Goal: Task Accomplishment & Management: Manage account settings

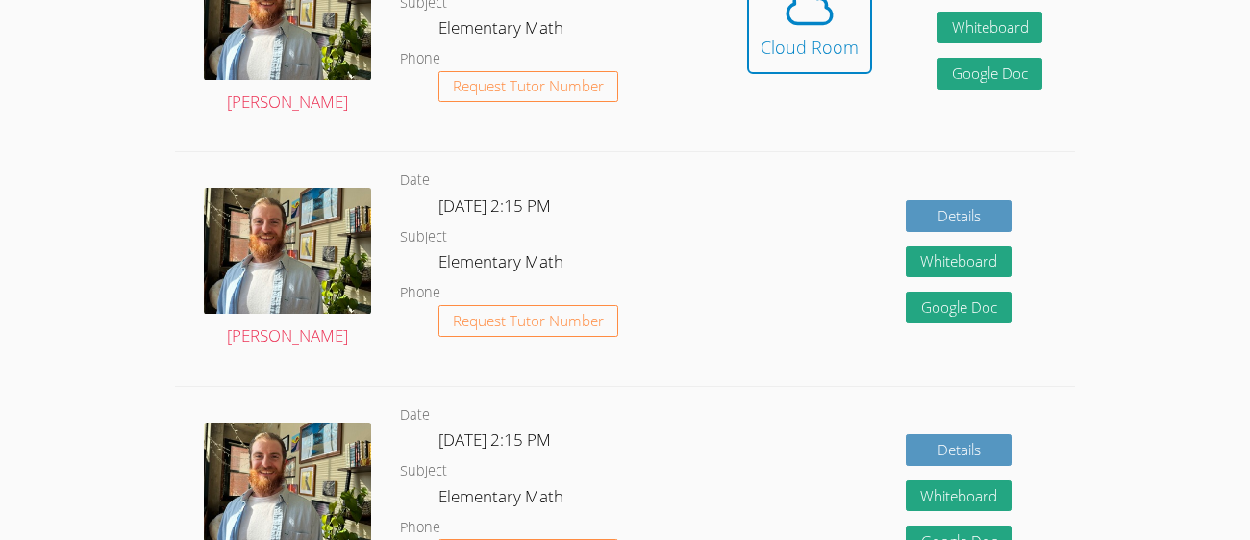
scroll to position [601, 0]
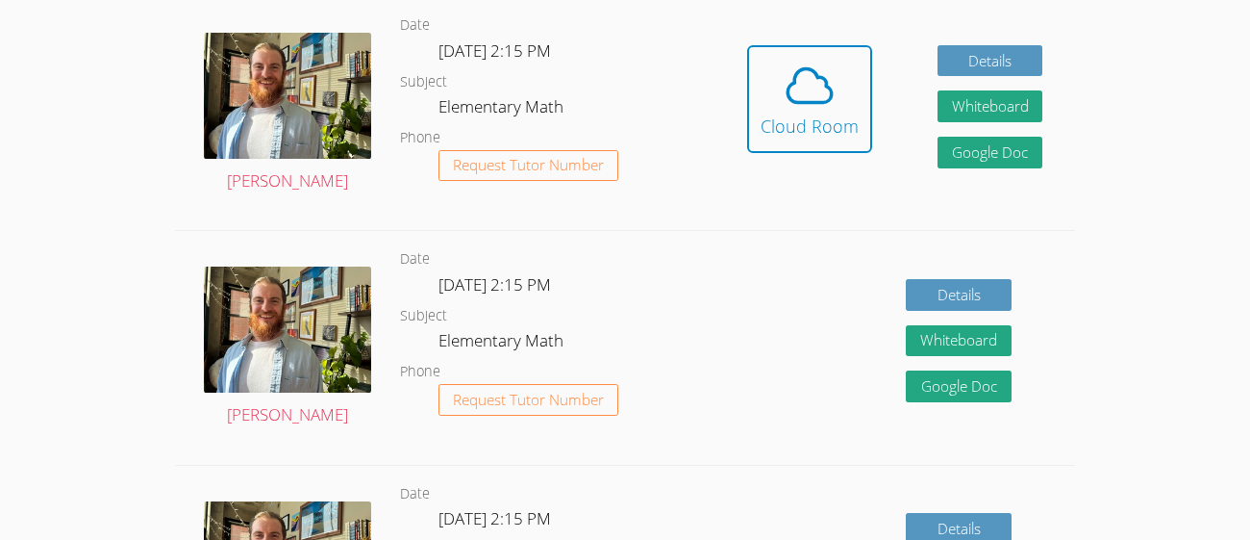
click at [796, 98] on icon at bounding box center [810, 86] width 54 height 54
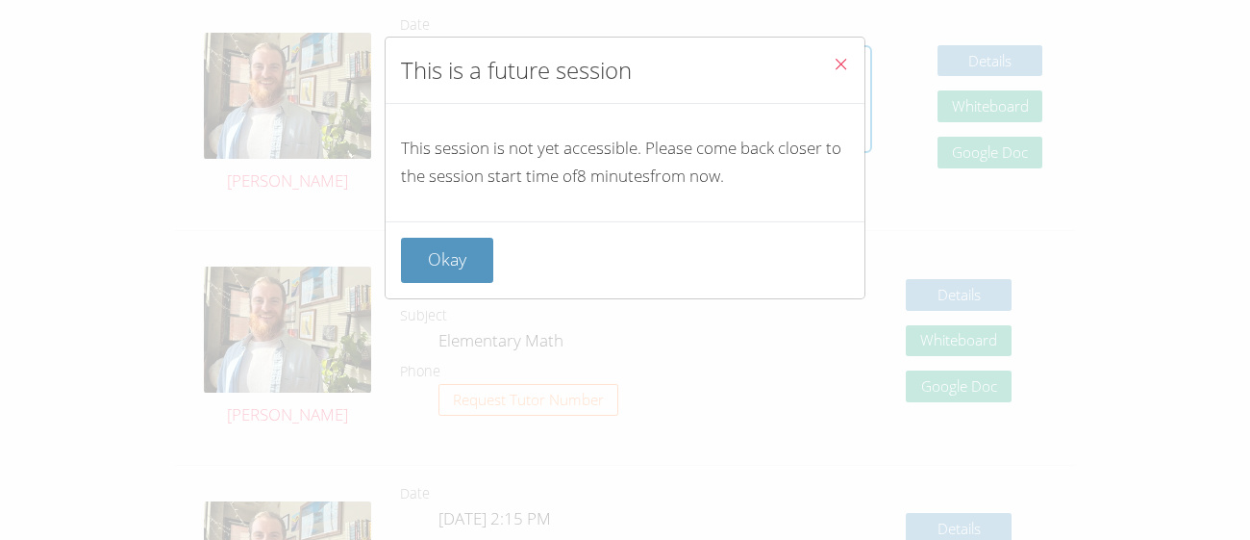
click at [837, 68] on icon "Close" at bounding box center [841, 64] width 16 height 16
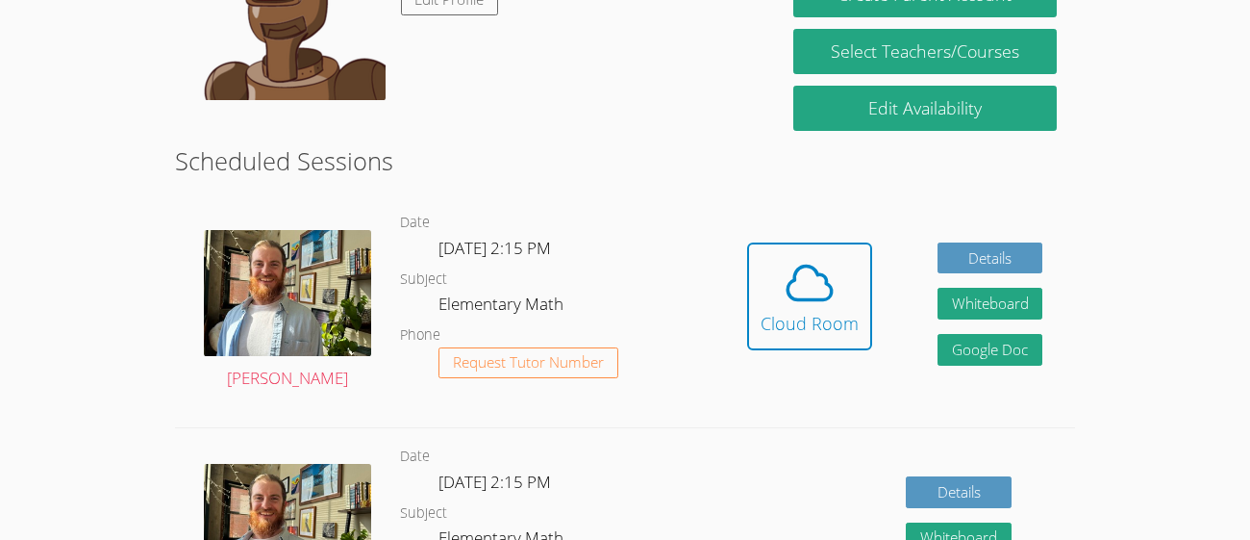
scroll to position [408, 0]
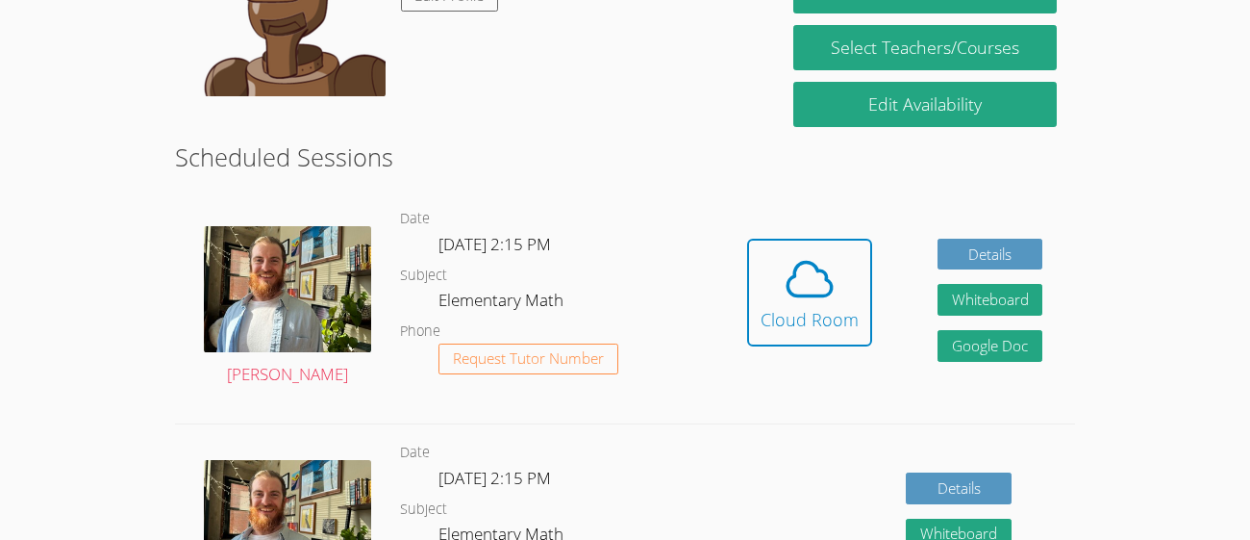
click at [812, 280] on icon at bounding box center [810, 279] width 54 height 54
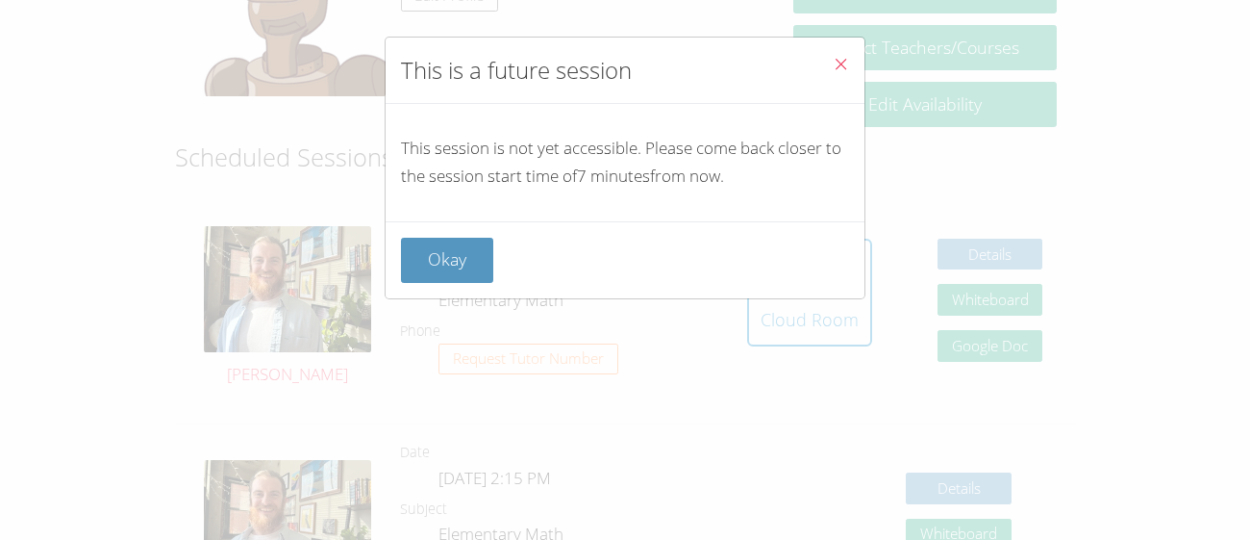
click at [442, 251] on button "Okay" at bounding box center [447, 260] width 92 height 45
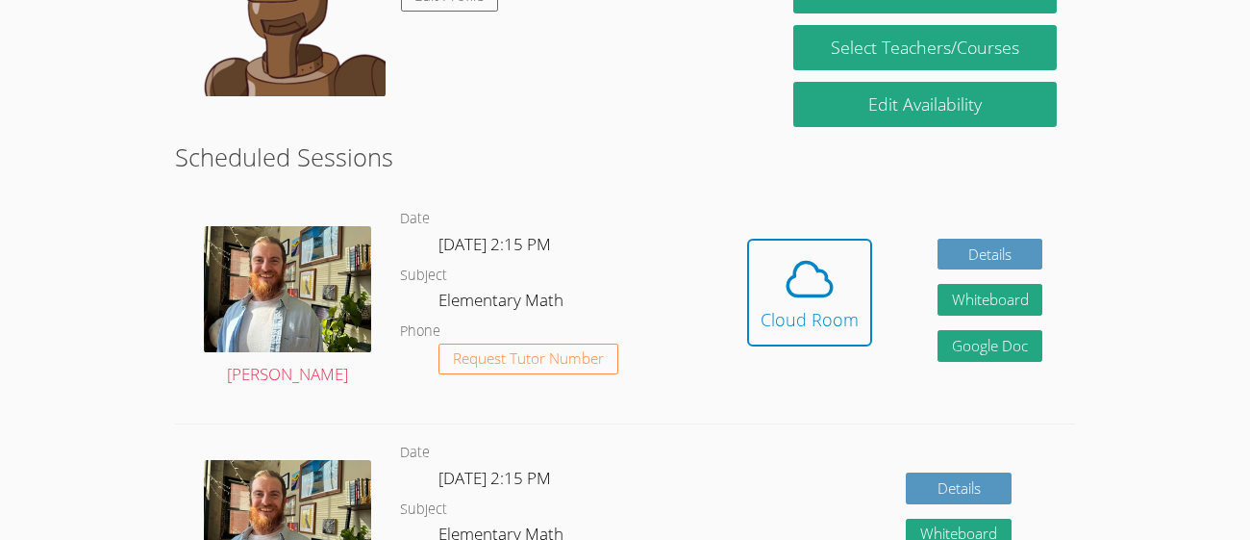
click at [808, 323] on div "Cloud Room" at bounding box center [810, 319] width 98 height 27
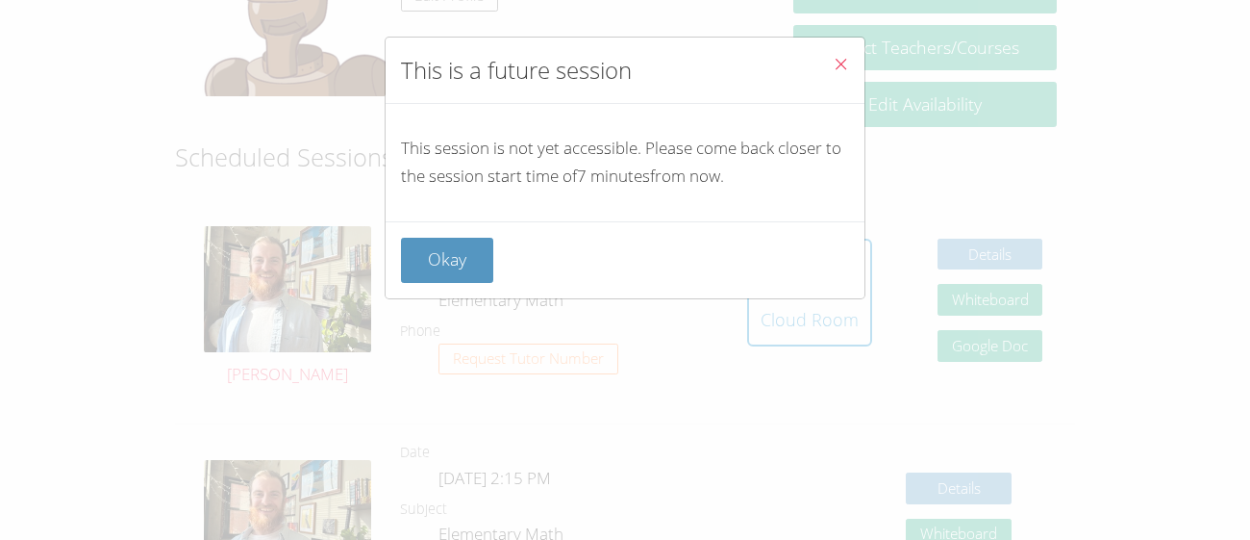
click at [833, 74] on span "Close" at bounding box center [841, 66] width 16 height 22
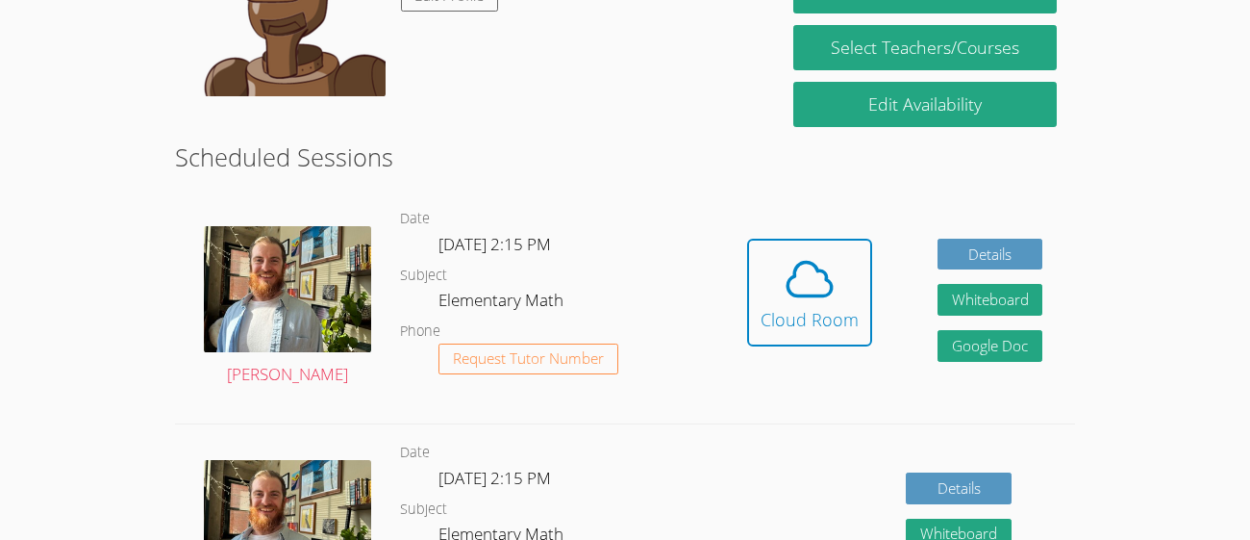
click at [835, 285] on icon at bounding box center [810, 279] width 54 height 54
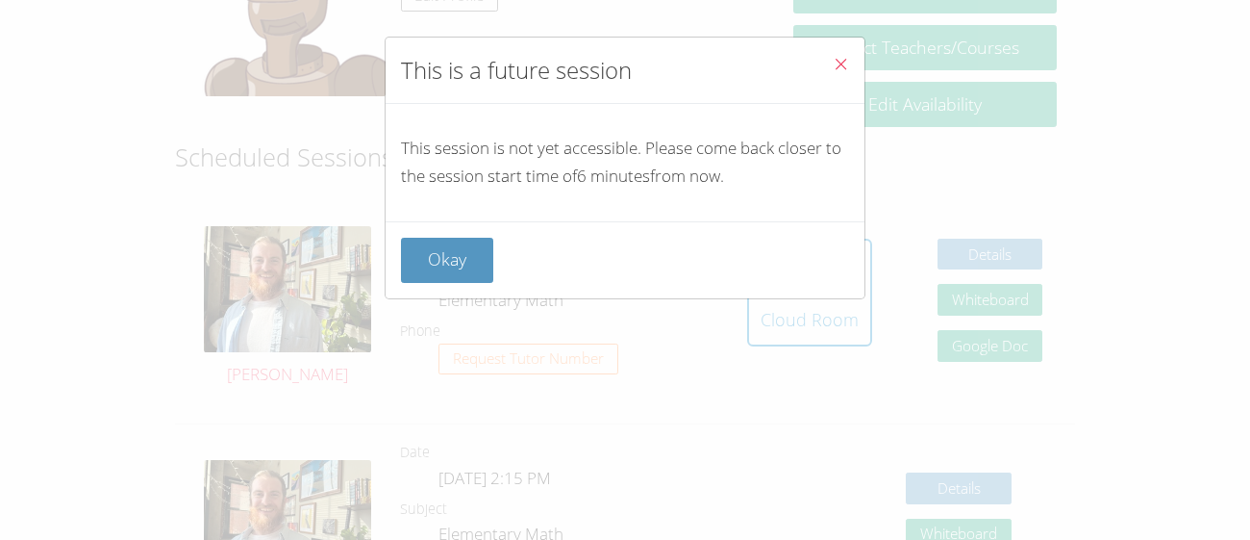
click at [846, 58] on icon "Close" at bounding box center [841, 64] width 16 height 16
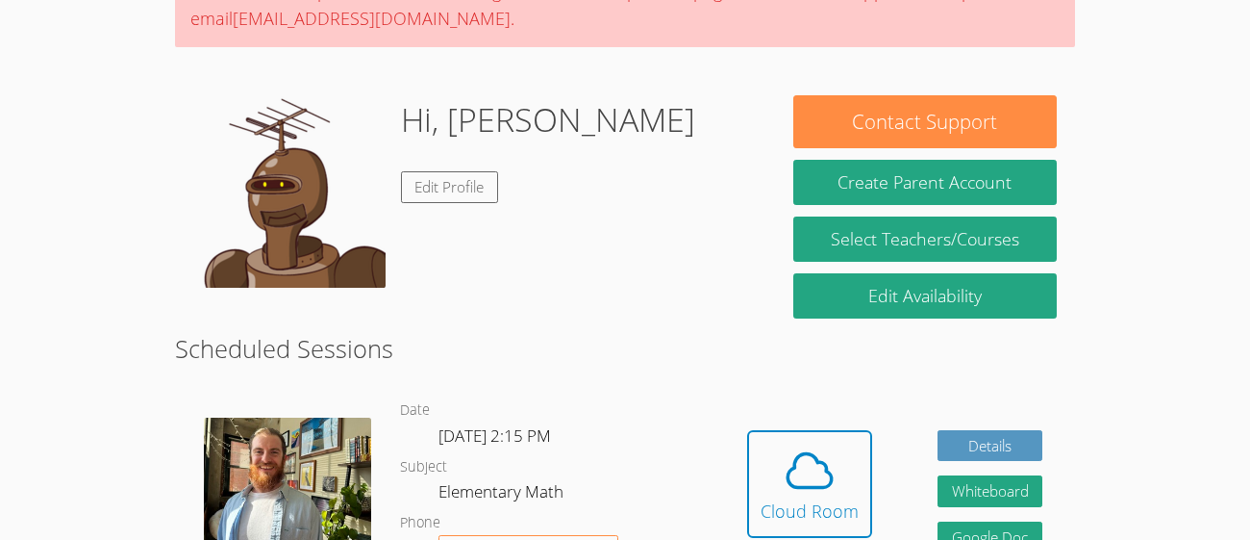
scroll to position [222, 0]
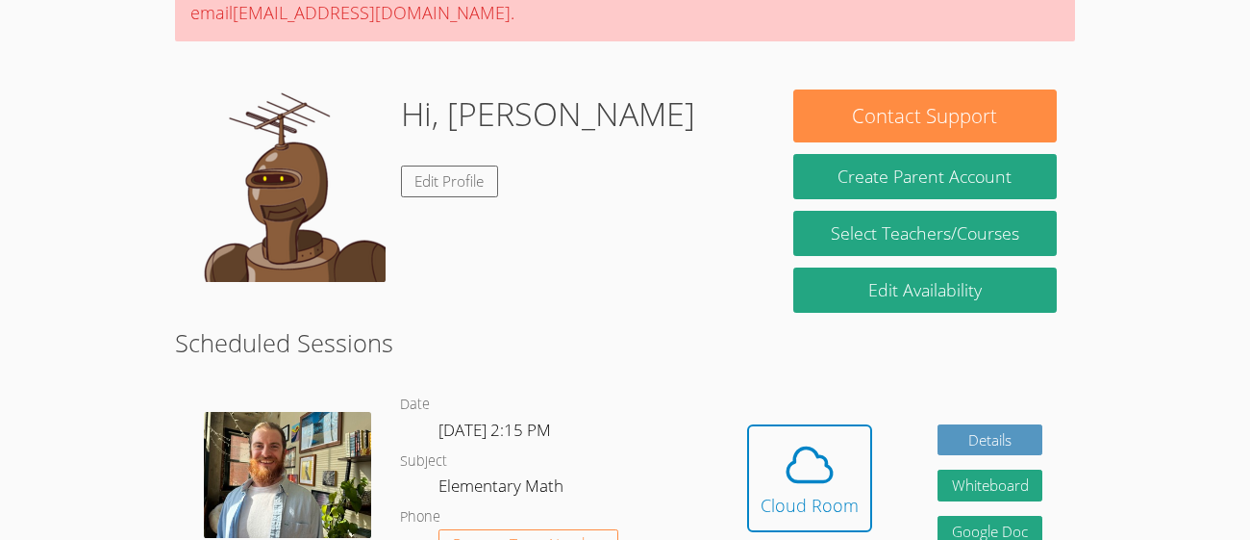
click at [457, 180] on link "Edit Profile" at bounding box center [450, 181] width 98 height 32
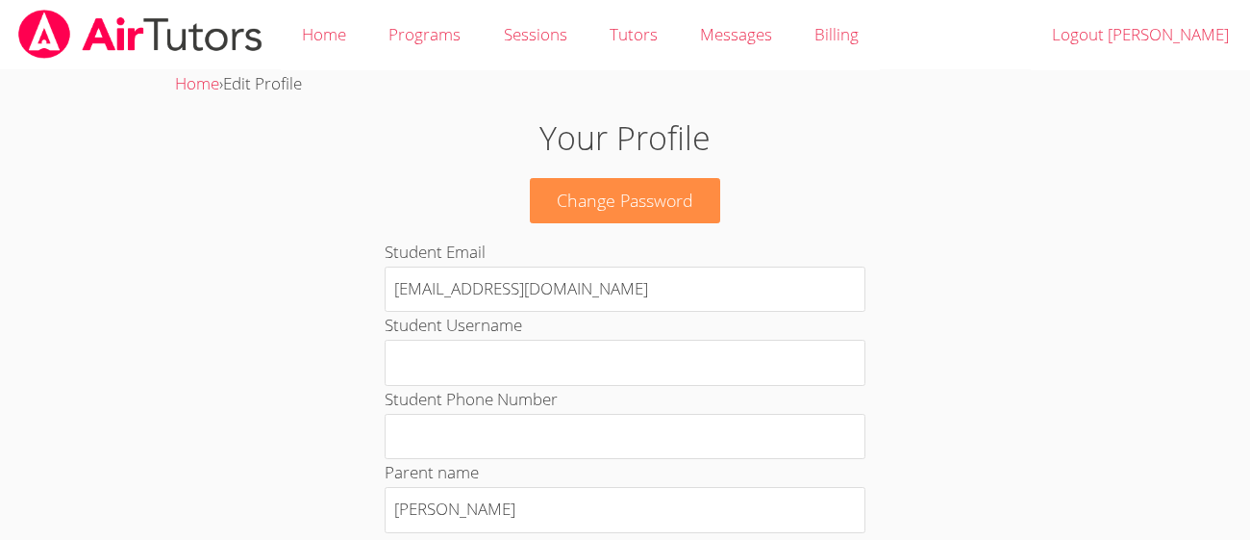
click at [666, 133] on h1 "Your Profile" at bounding box center [625, 138] width 675 height 49
click at [313, 29] on link "Home" at bounding box center [324, 35] width 87 height 70
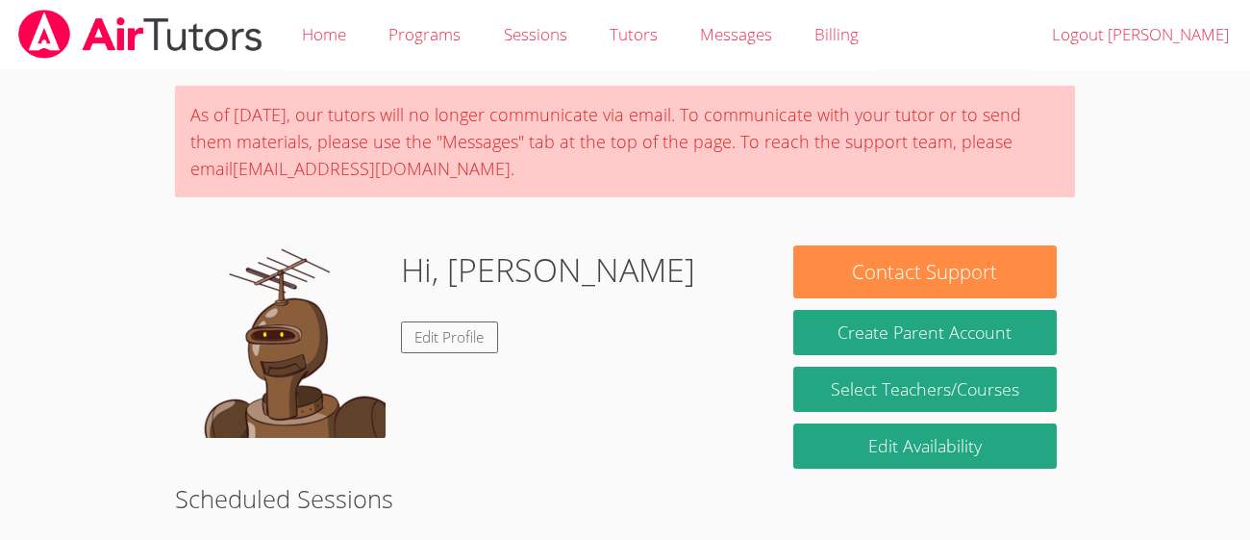
click at [438, 326] on link "Edit Profile" at bounding box center [450, 337] width 98 height 32
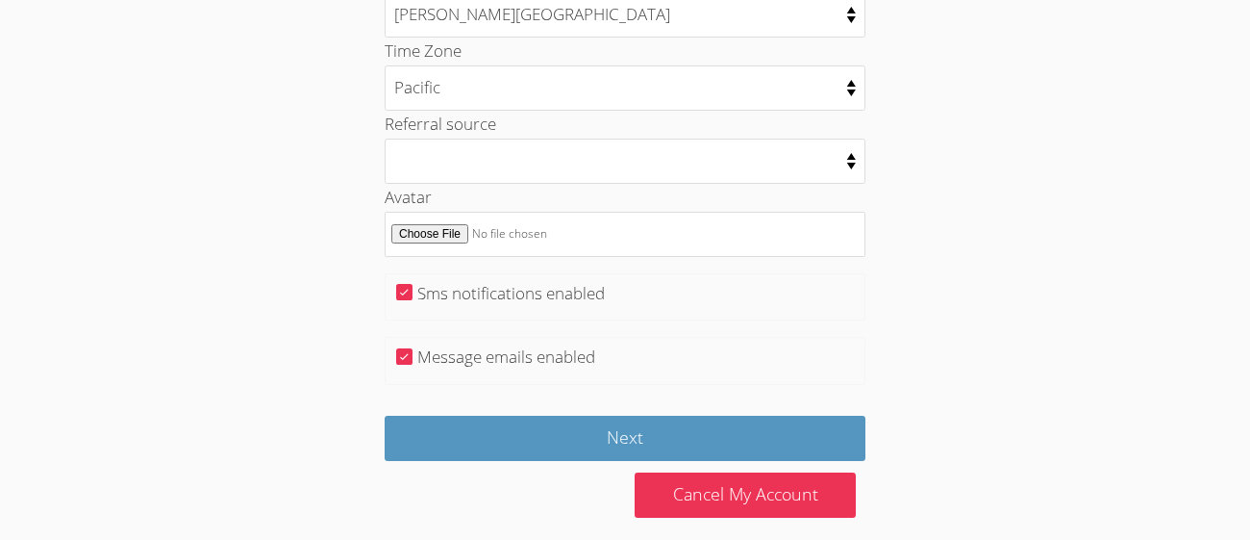
scroll to position [1079, 0]
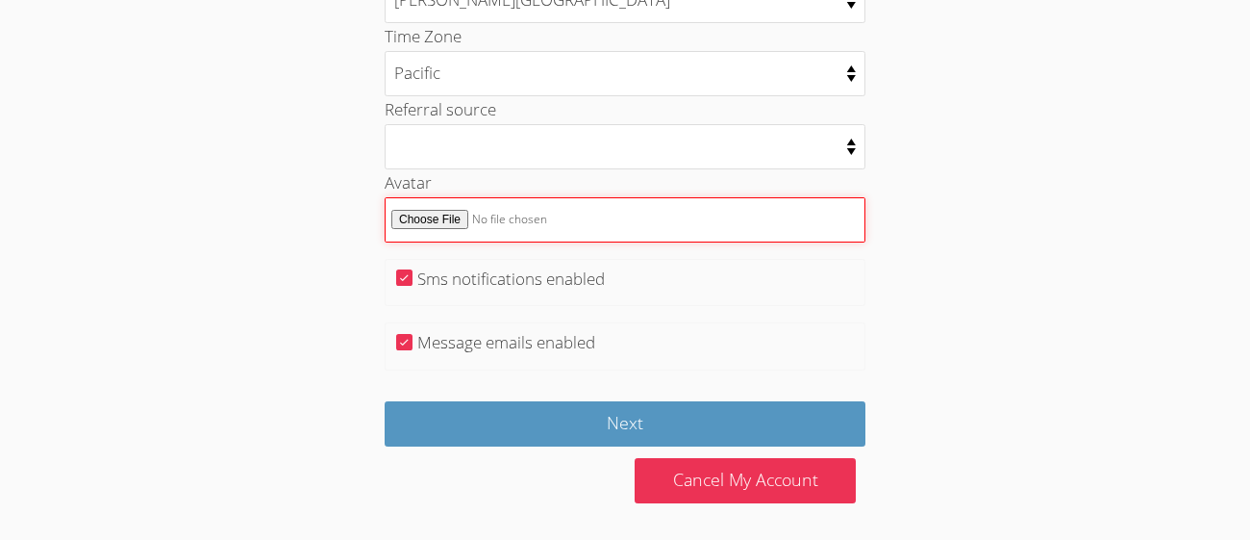
click at [534, 216] on input "Avatar" at bounding box center [625, 219] width 481 height 45
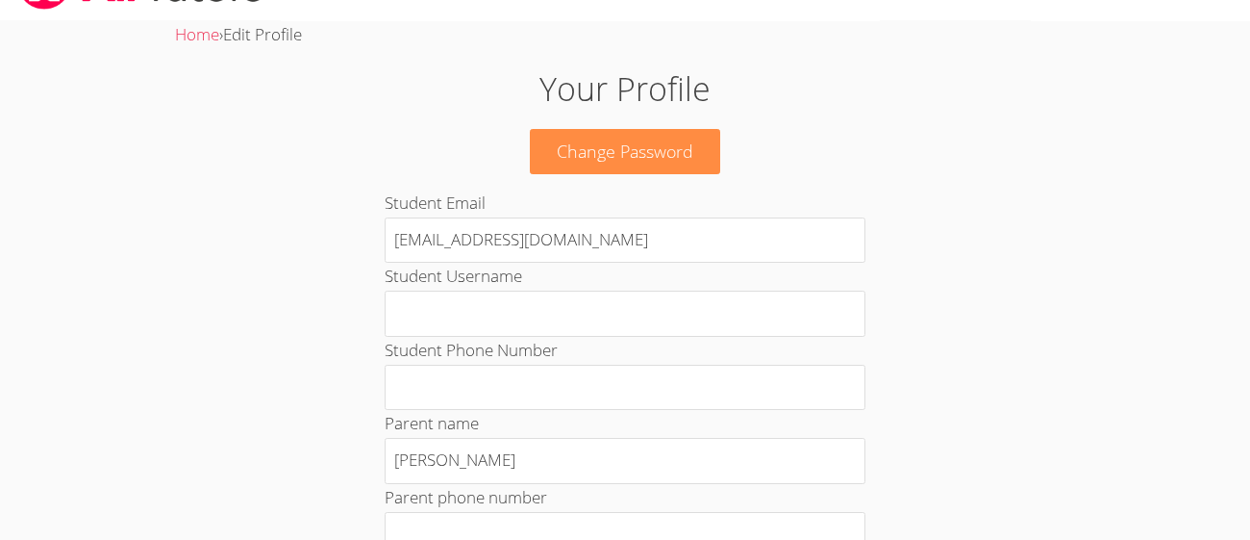
scroll to position [0, 0]
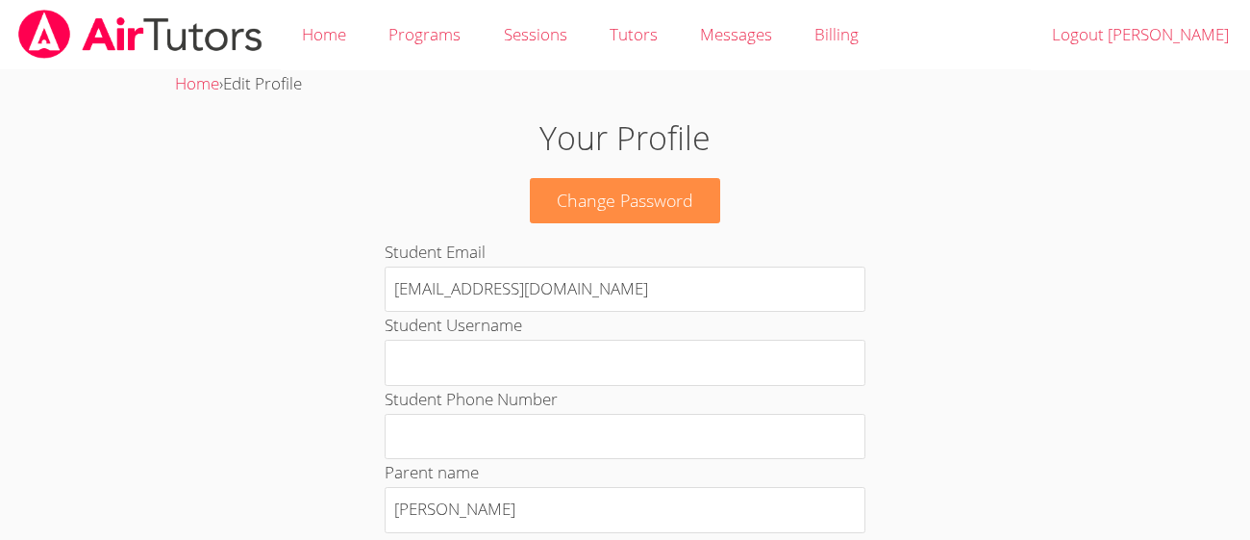
click at [336, 31] on link "Home" at bounding box center [324, 35] width 87 height 70
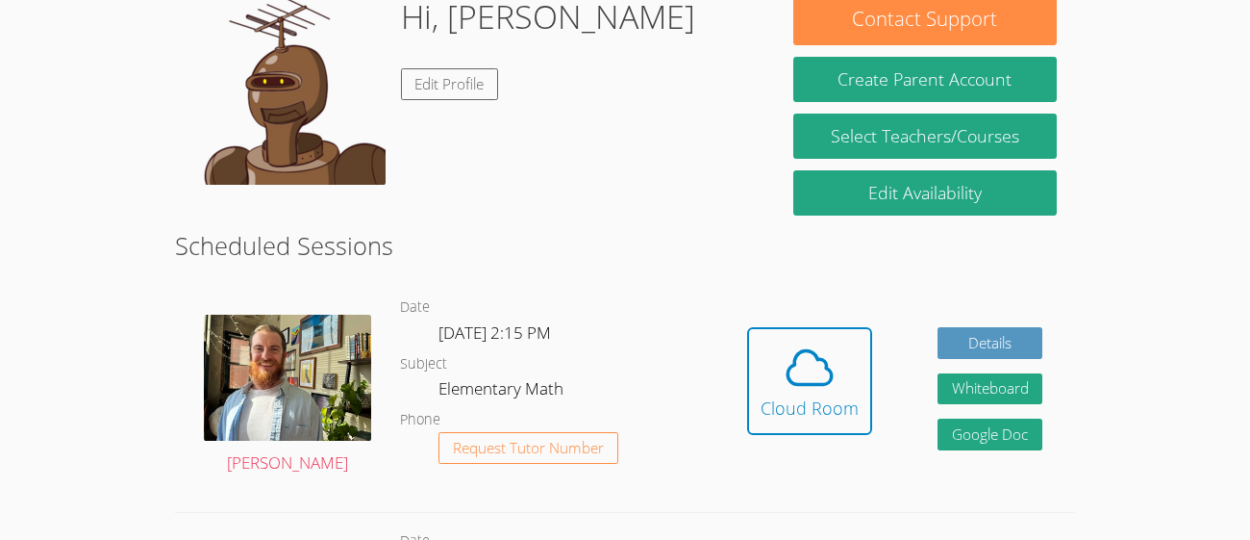
scroll to position [248, 0]
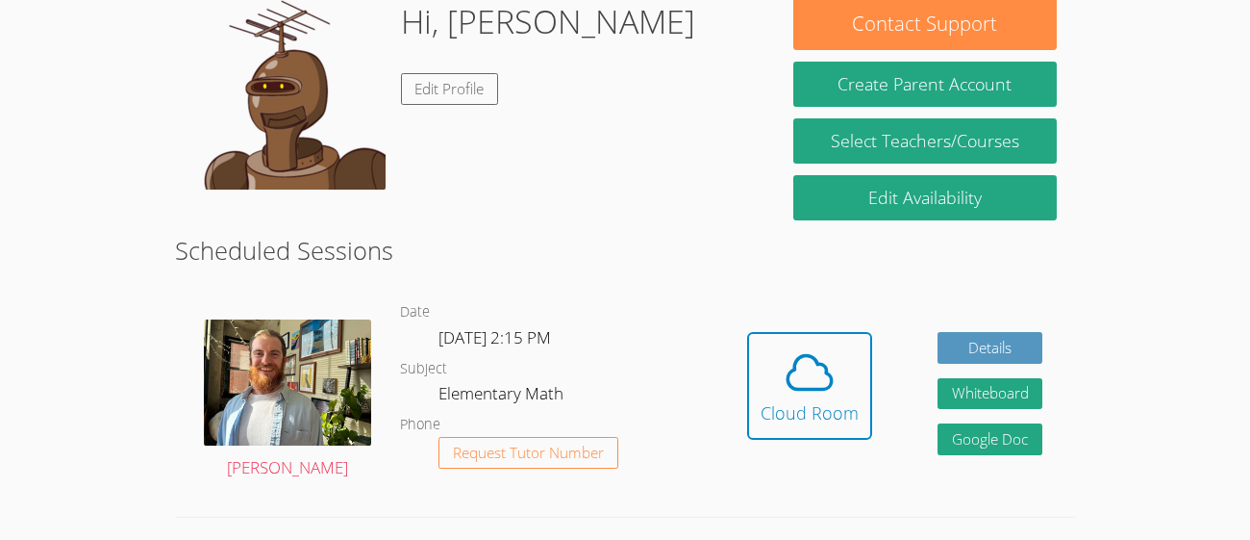
click at [804, 369] on icon at bounding box center [810, 372] width 54 height 54
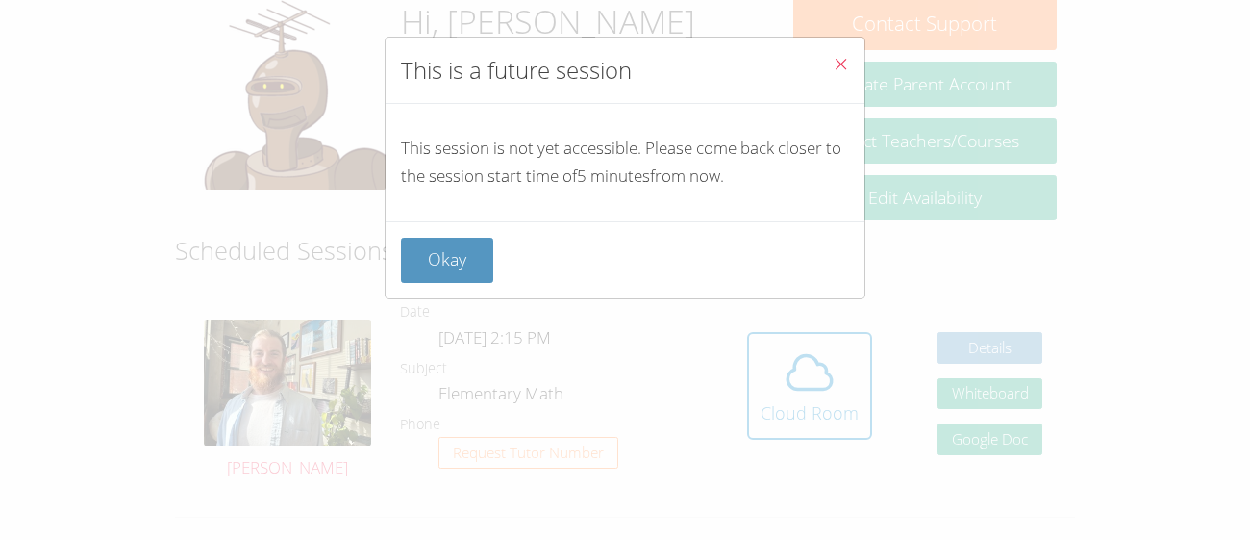
click at [842, 67] on icon "Close" at bounding box center [841, 64] width 16 height 16
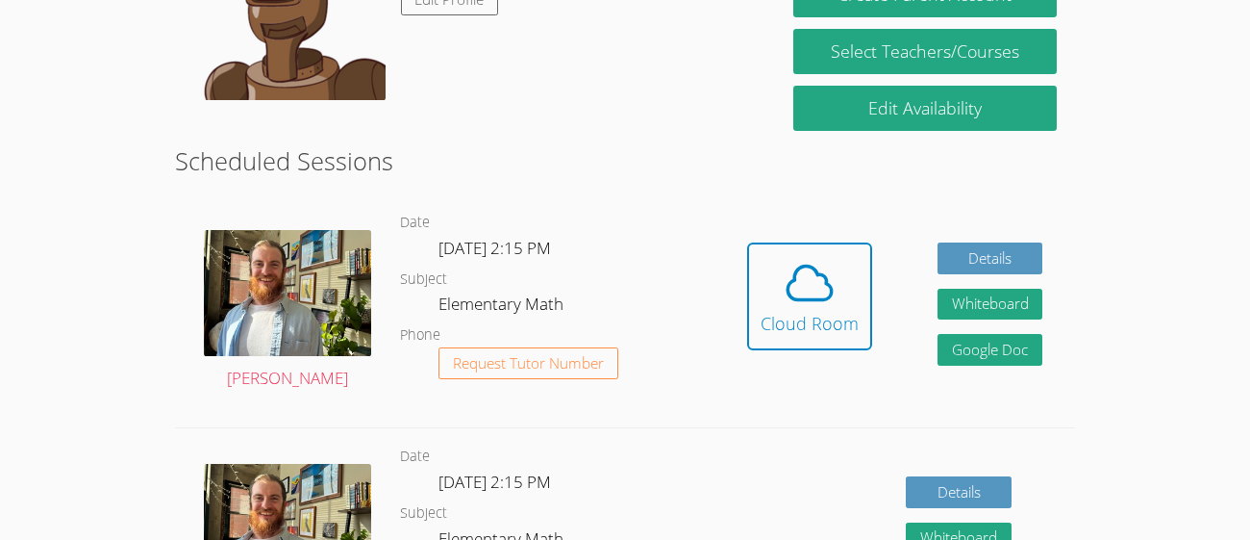
scroll to position [341, 0]
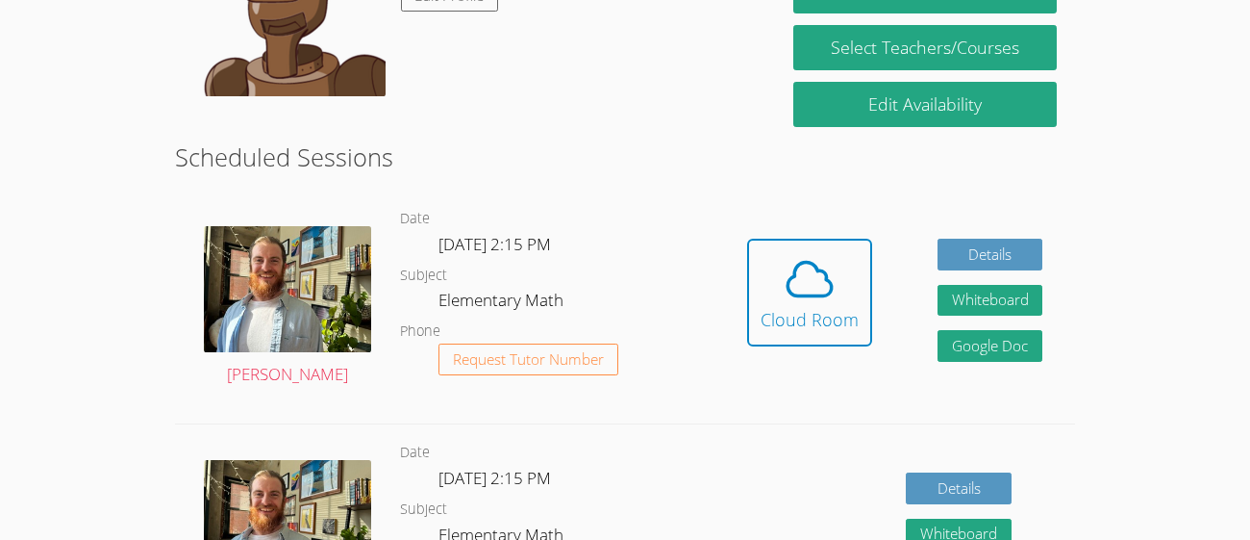
click at [827, 329] on div "Cloud Room" at bounding box center [810, 319] width 98 height 27
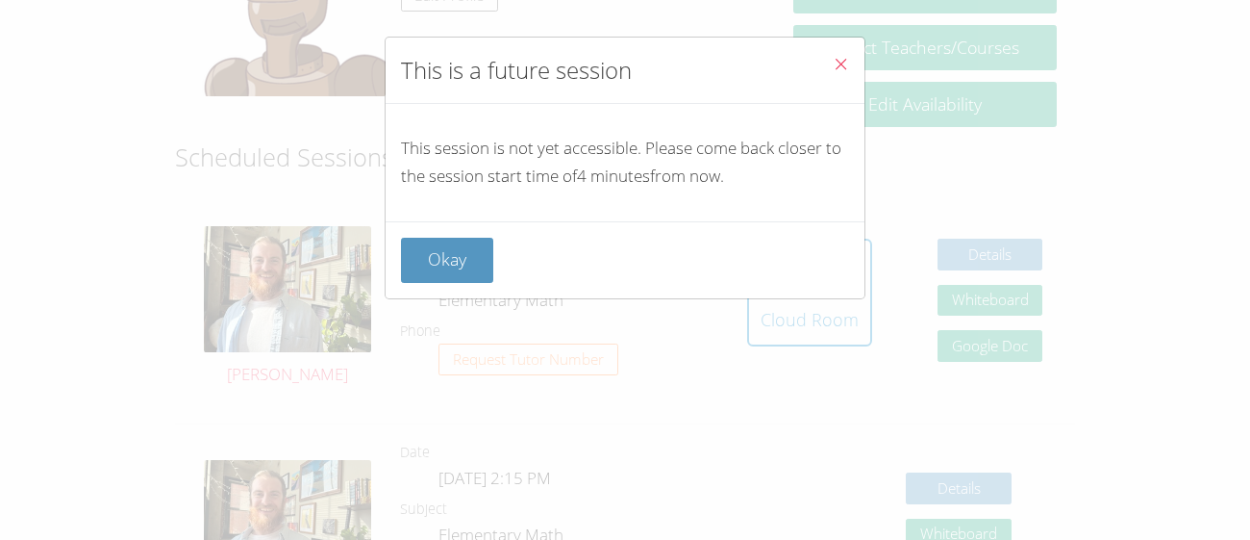
click at [840, 54] on button "Close" at bounding box center [841, 67] width 47 height 59
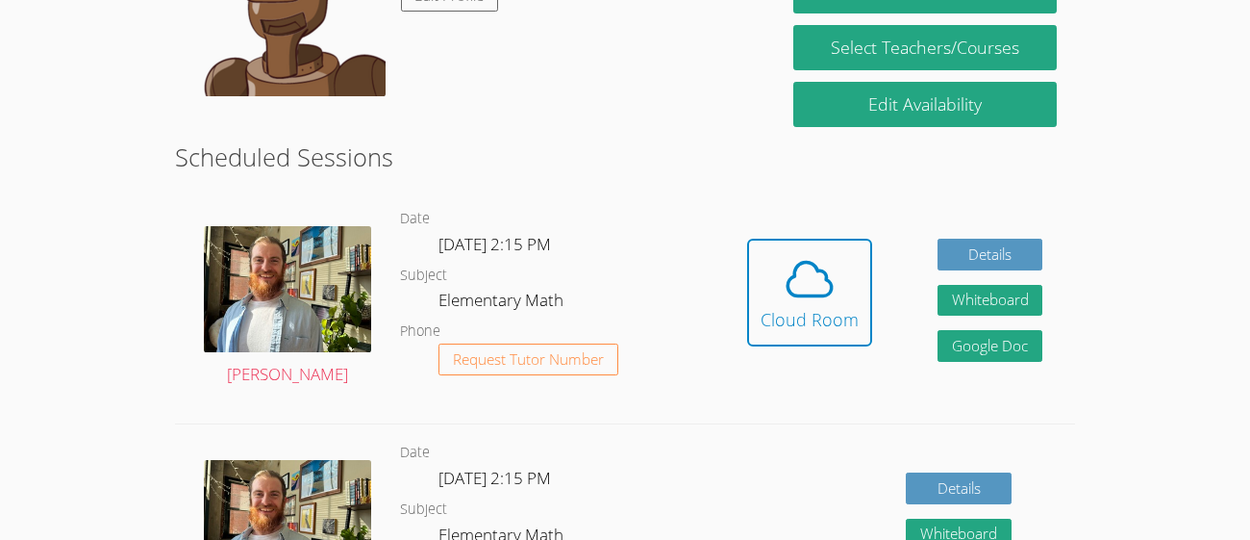
click at [814, 290] on icon at bounding box center [810, 279] width 54 height 54
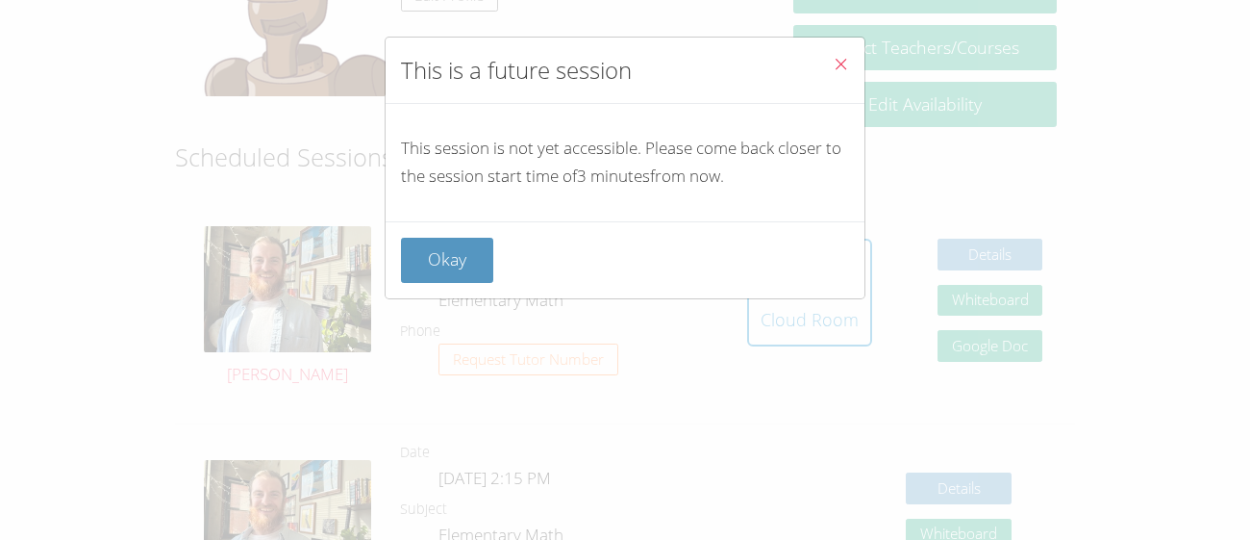
click at [849, 69] on button "Close" at bounding box center [841, 67] width 47 height 59
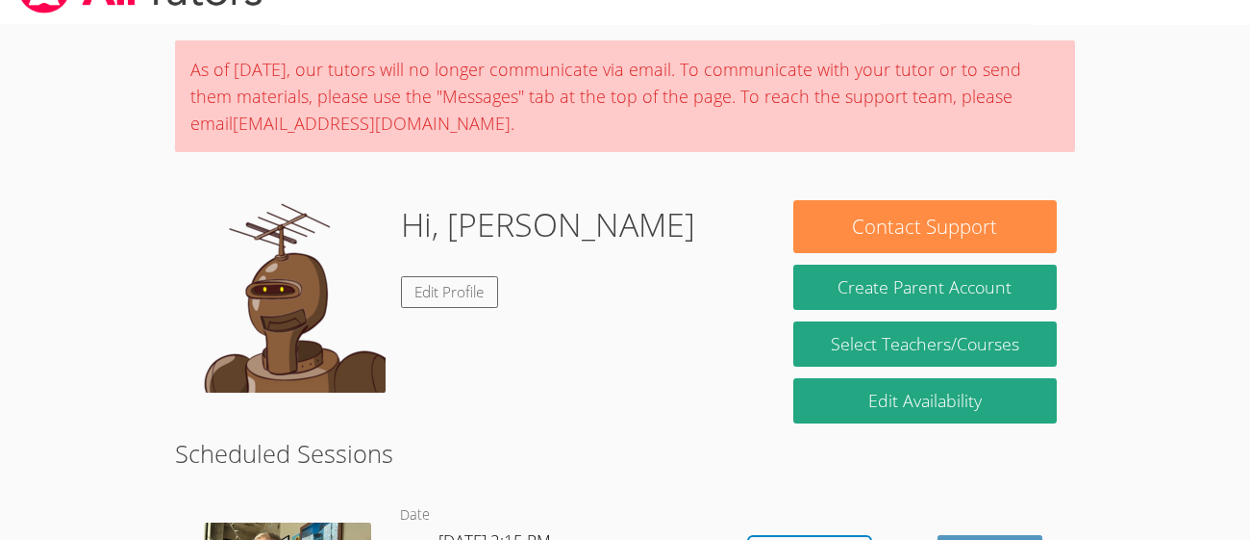
scroll to position [0, 0]
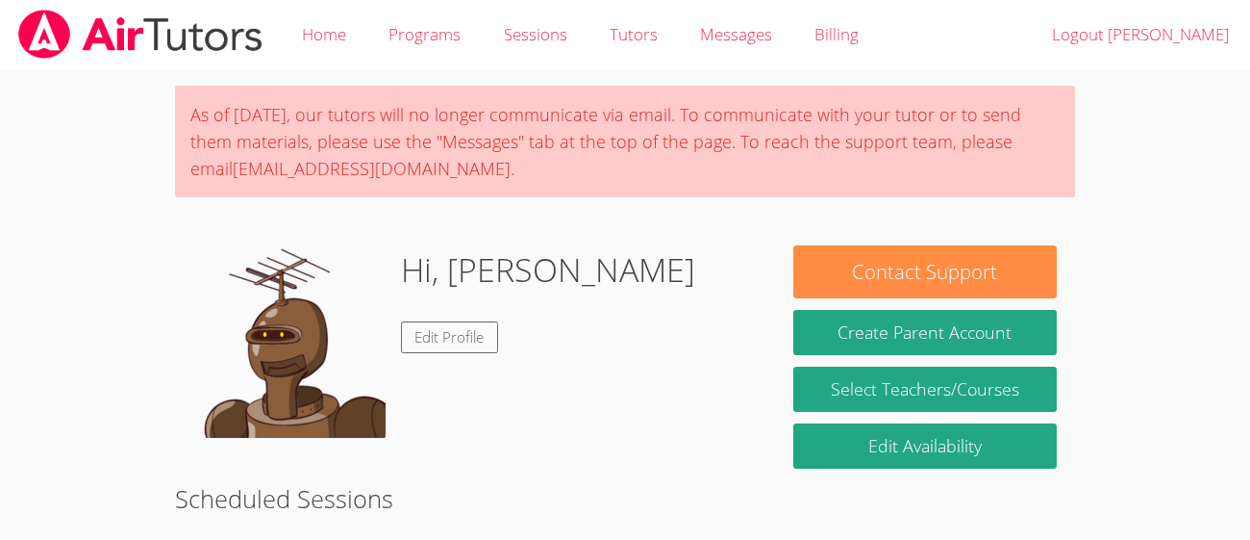
click at [460, 366] on div "Hi, Zully Edit Profile" at bounding box center [548, 341] width 294 height 192
click at [463, 341] on link "Edit Profile" at bounding box center [450, 337] width 98 height 32
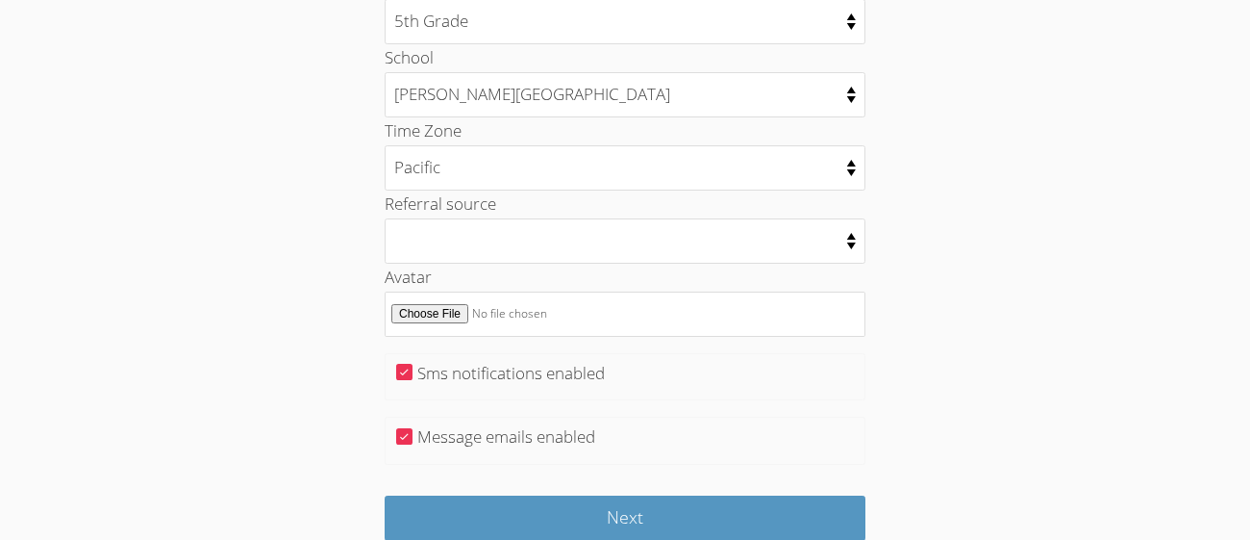
scroll to position [1079, 0]
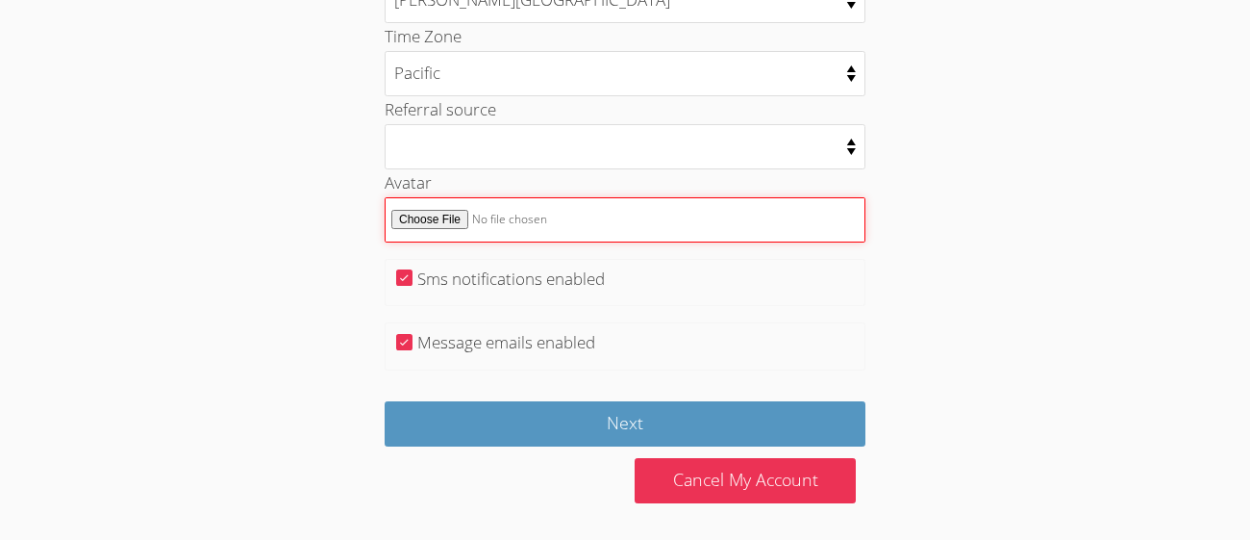
click at [562, 213] on input "Avatar" at bounding box center [625, 219] width 481 height 45
type input "C:\fakepath\fpp,small,lustre,wall_texture,product,750x1000.u4.jpg"
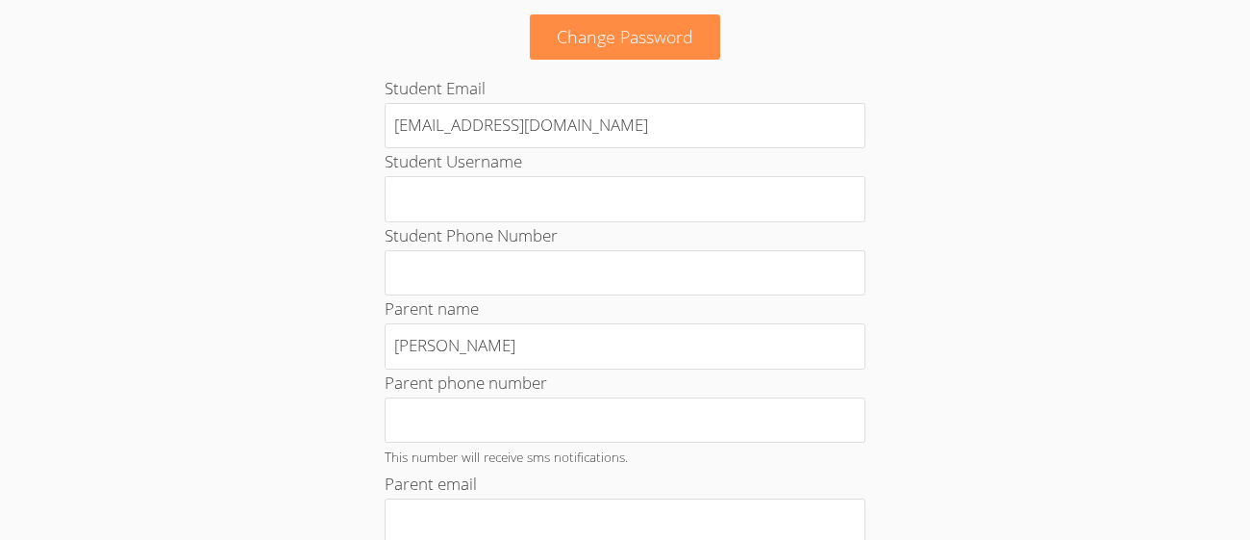
scroll to position [0, 0]
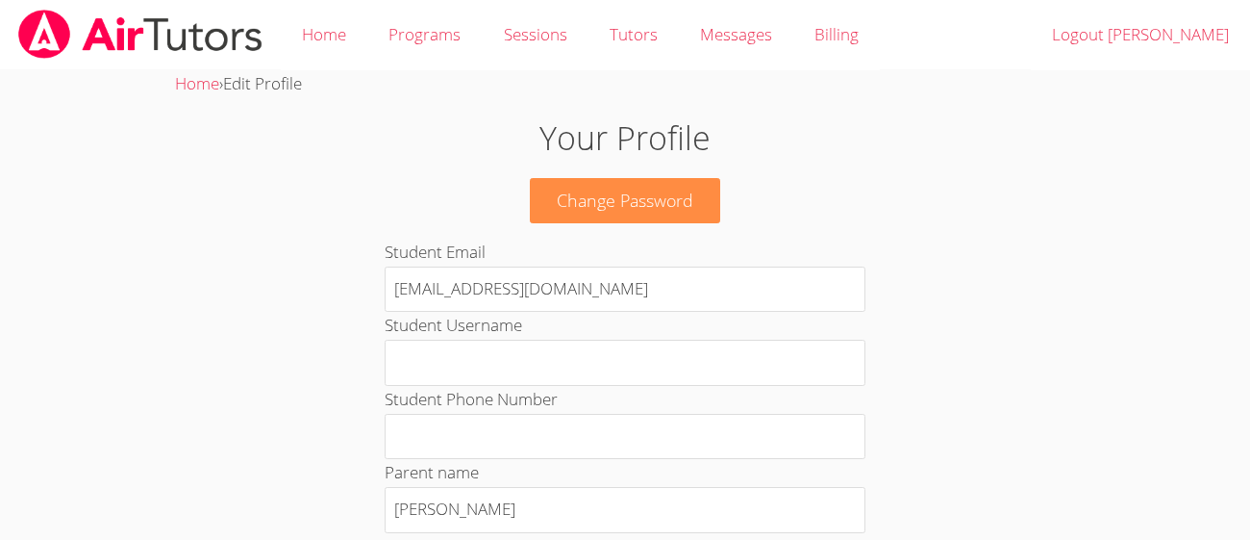
click at [330, 38] on link "Home" at bounding box center [324, 35] width 87 height 70
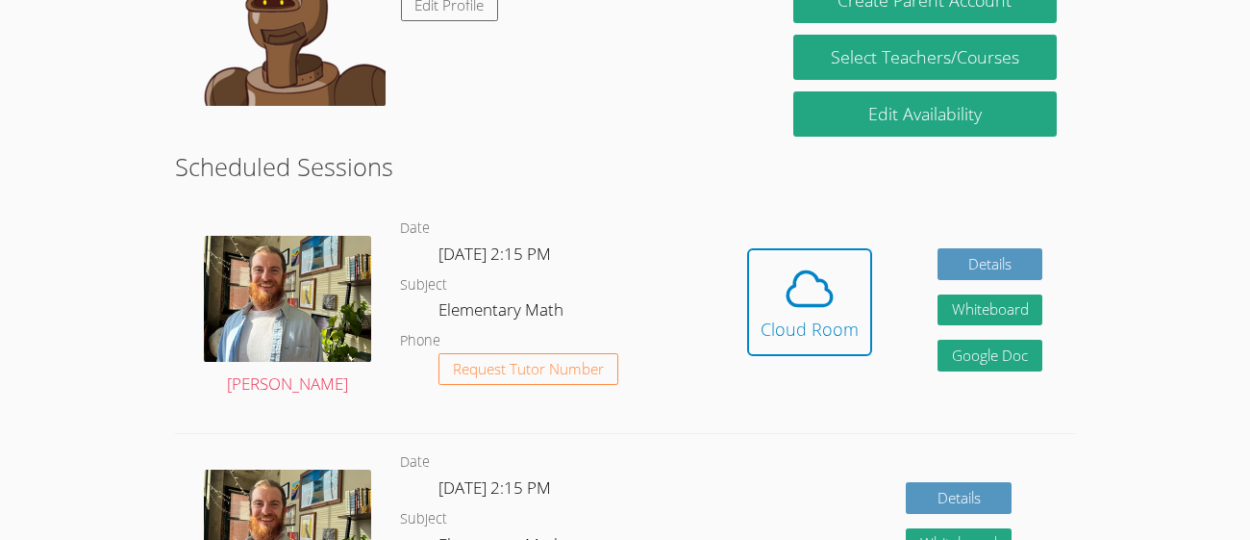
scroll to position [328, 0]
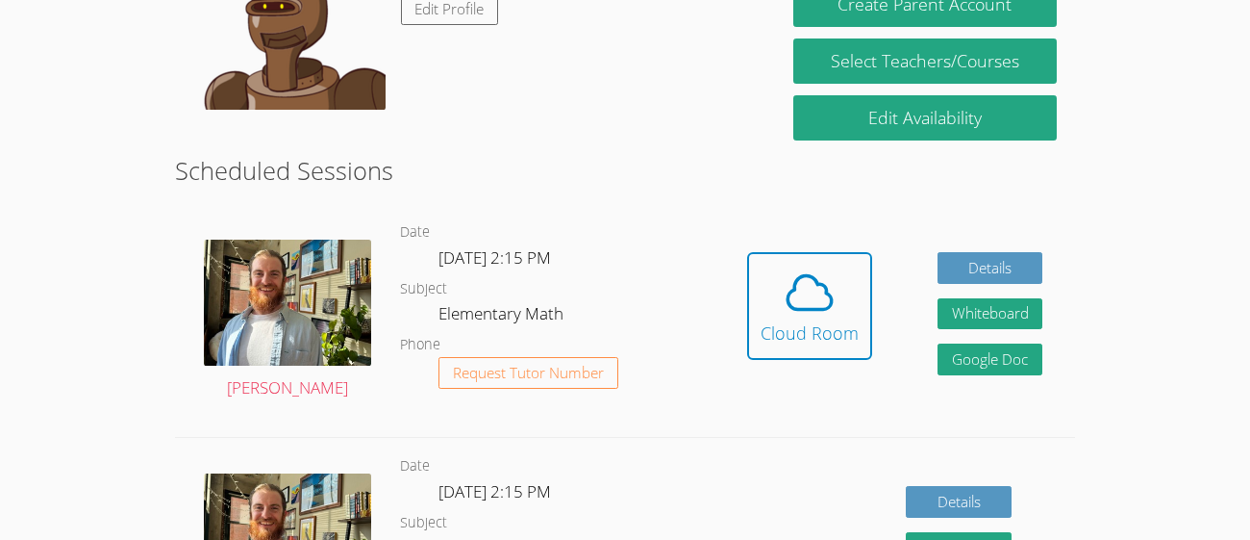
click at [802, 316] on icon at bounding box center [810, 292] width 54 height 54
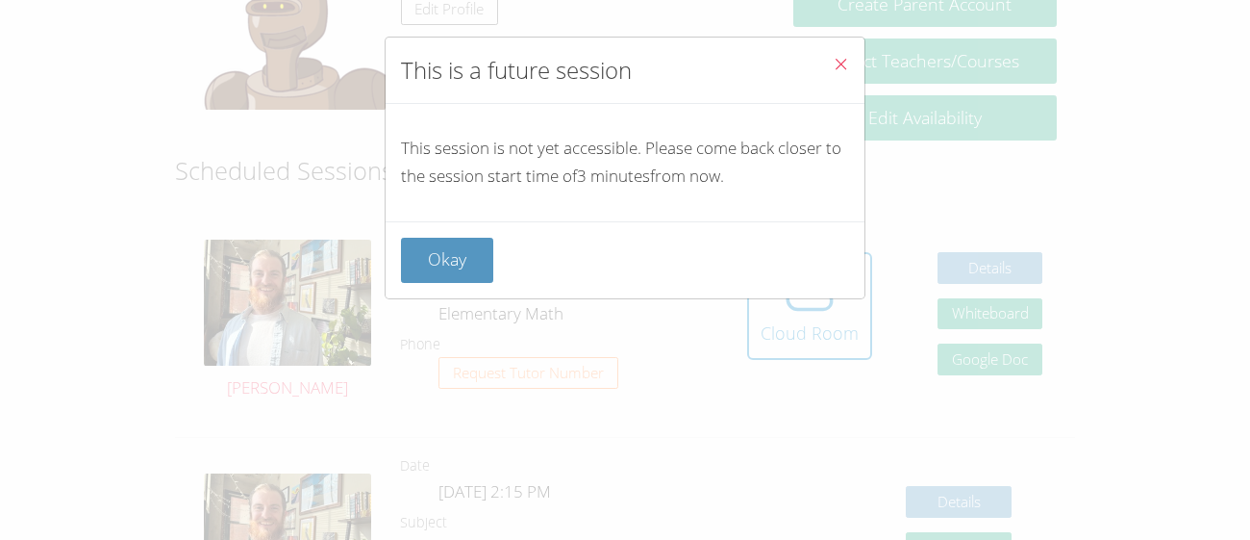
click at [830, 72] on button "Close" at bounding box center [841, 67] width 47 height 59
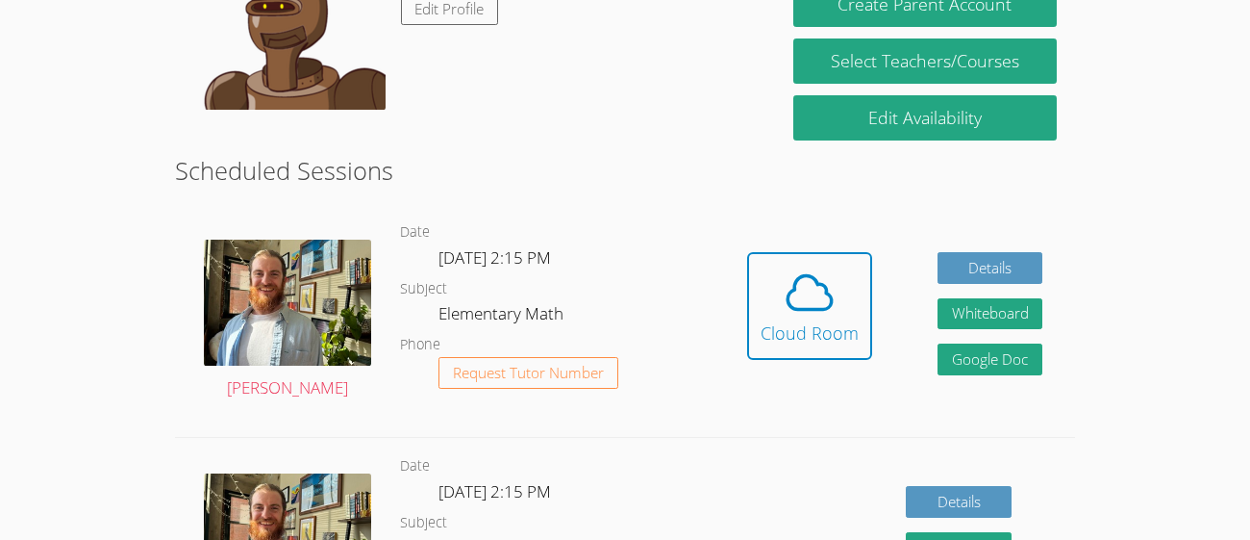
click at [780, 284] on span at bounding box center [810, 292] width 98 height 54
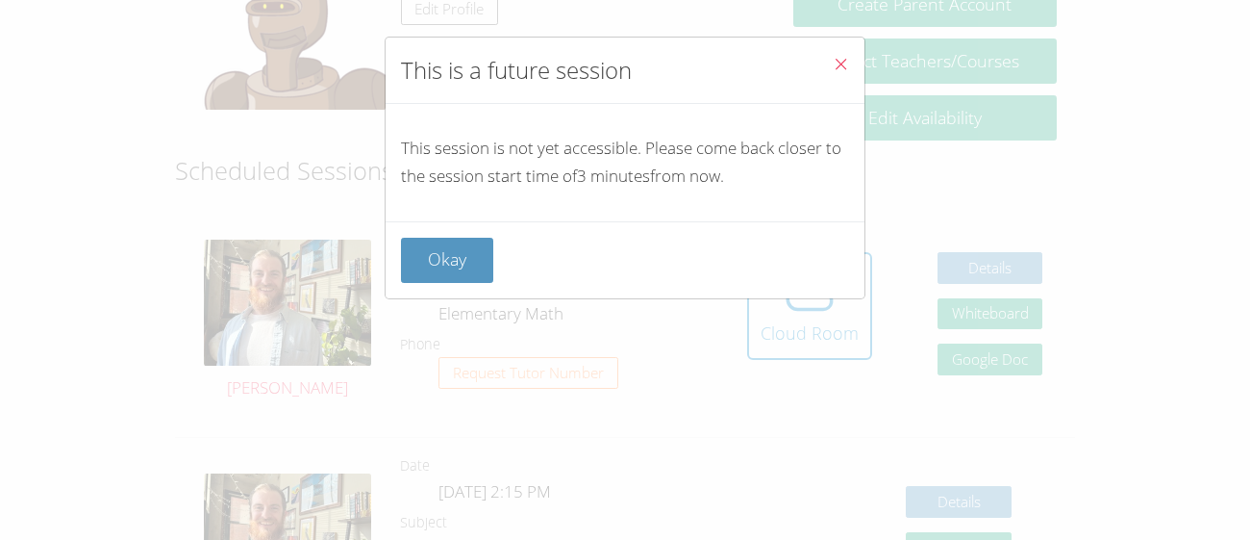
click at [849, 54] on button "Close" at bounding box center [841, 67] width 47 height 59
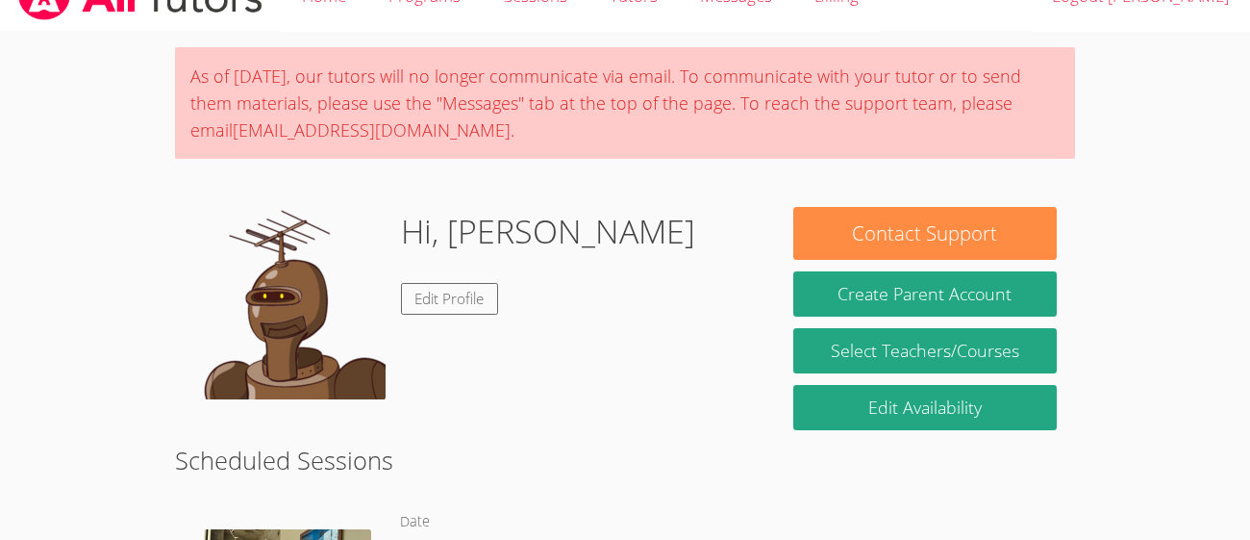
scroll to position [38, 0]
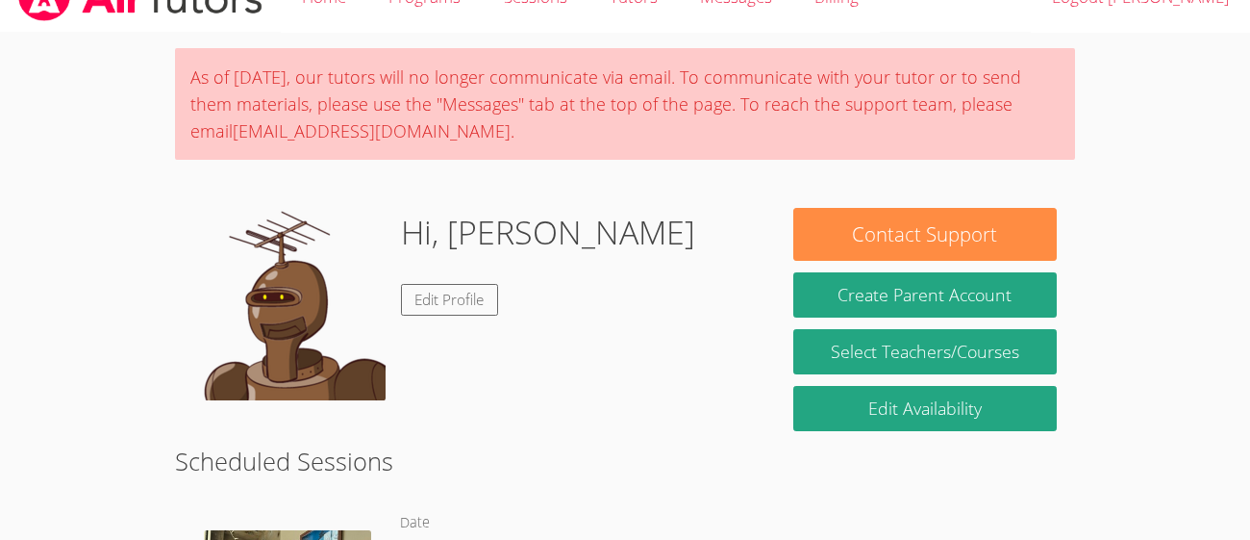
click at [467, 295] on link "Edit Profile" at bounding box center [450, 300] width 98 height 32
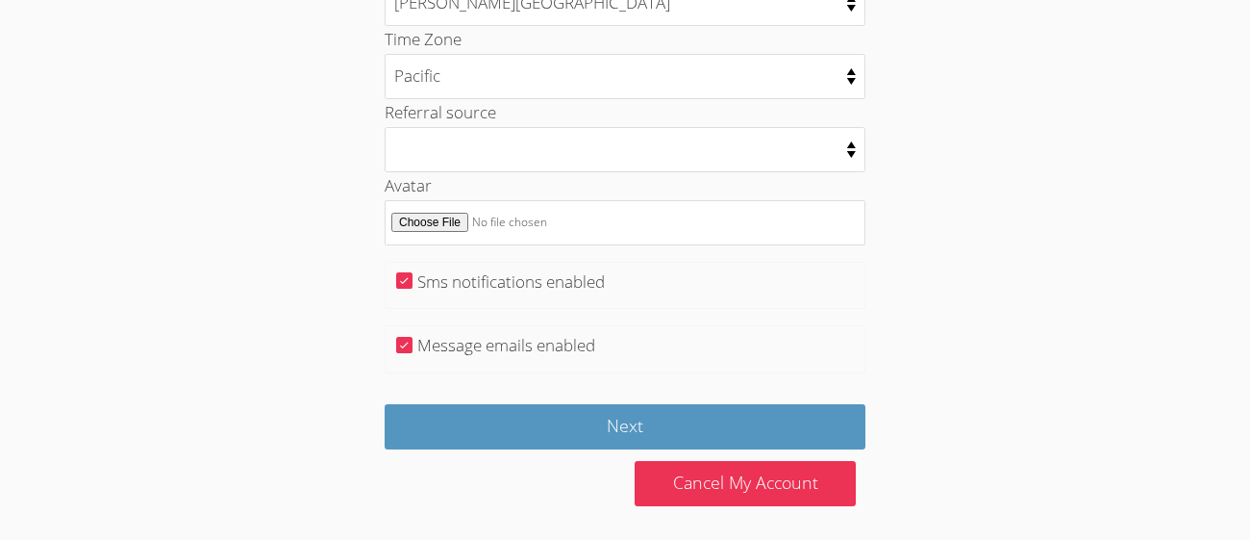
scroll to position [1079, 0]
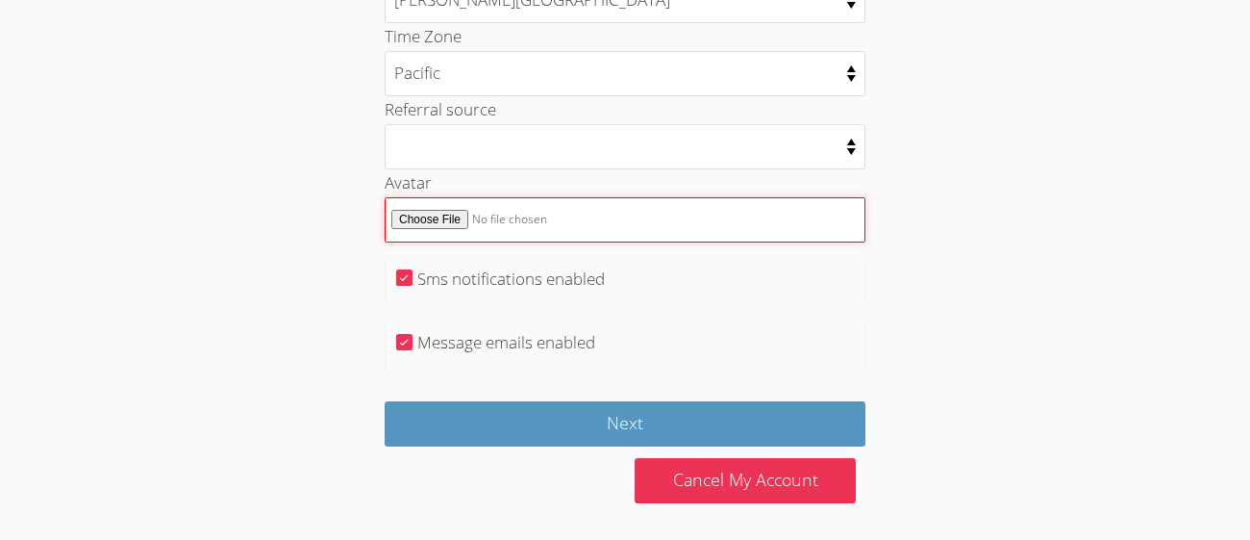
click at [532, 205] on input "Avatar" at bounding box center [625, 219] width 481 height 45
type input "C:\fakepath\e2ba2245dc18952031904974cef4c68a.jpg"
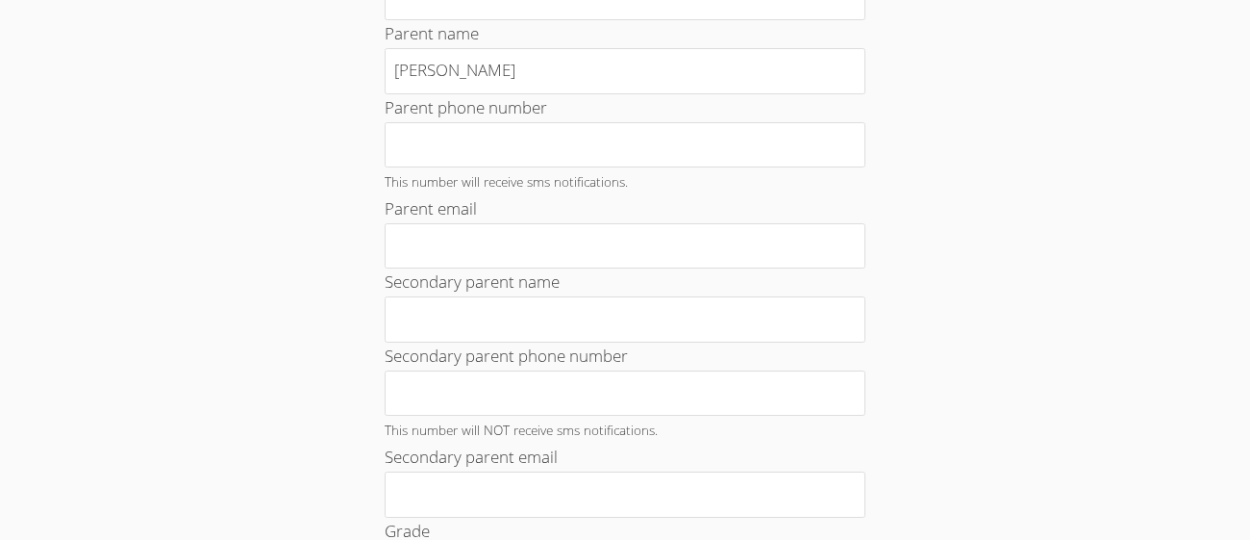
scroll to position [0, 0]
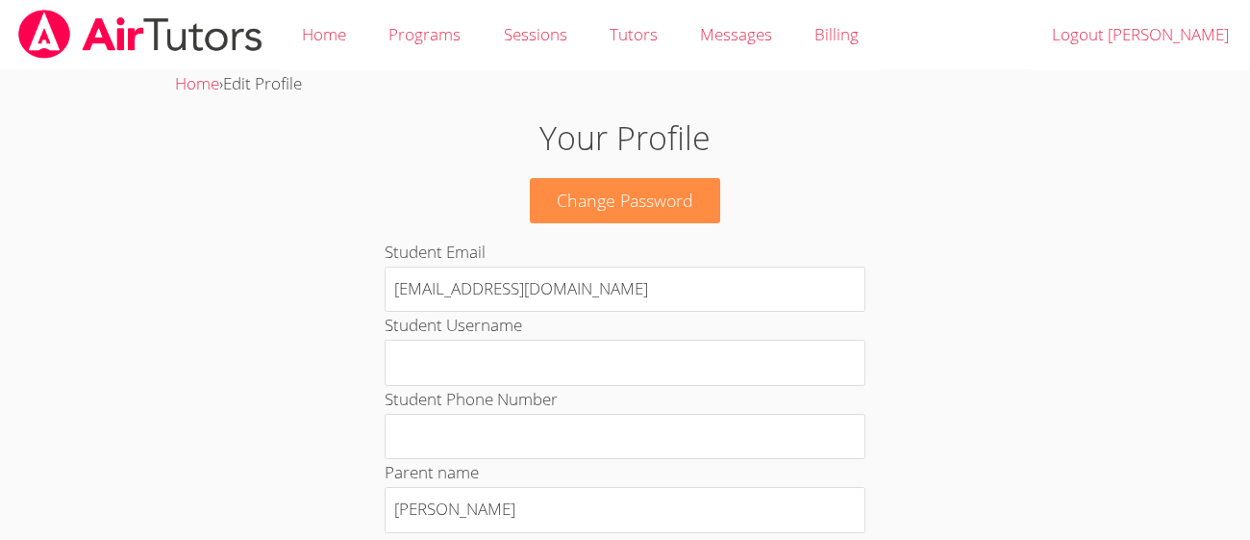
click at [341, 39] on link "Home" at bounding box center [324, 35] width 87 height 70
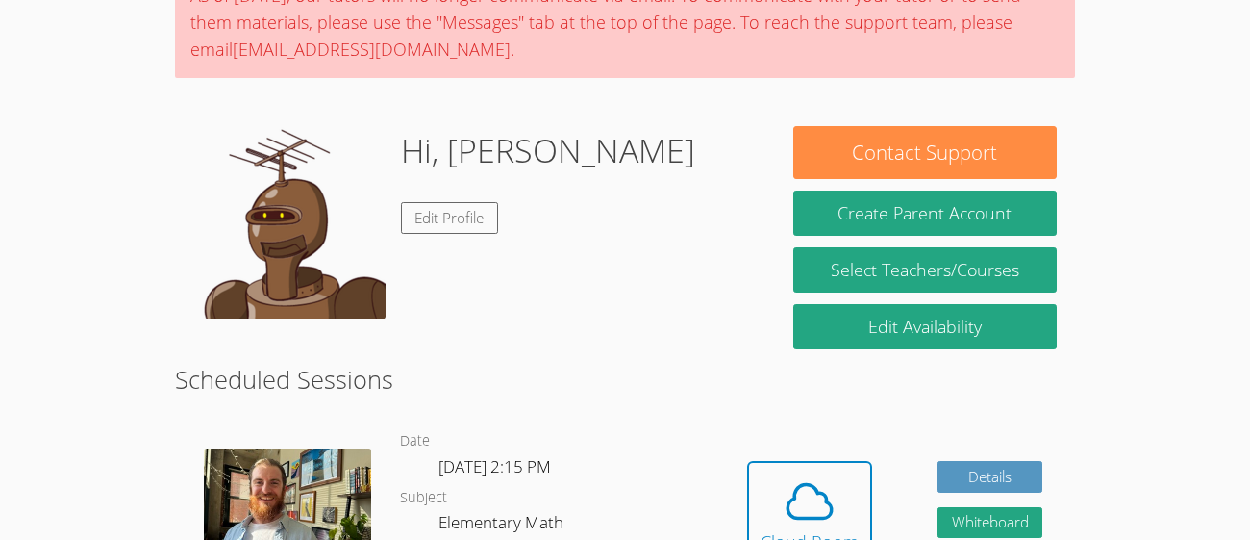
scroll to position [367, 0]
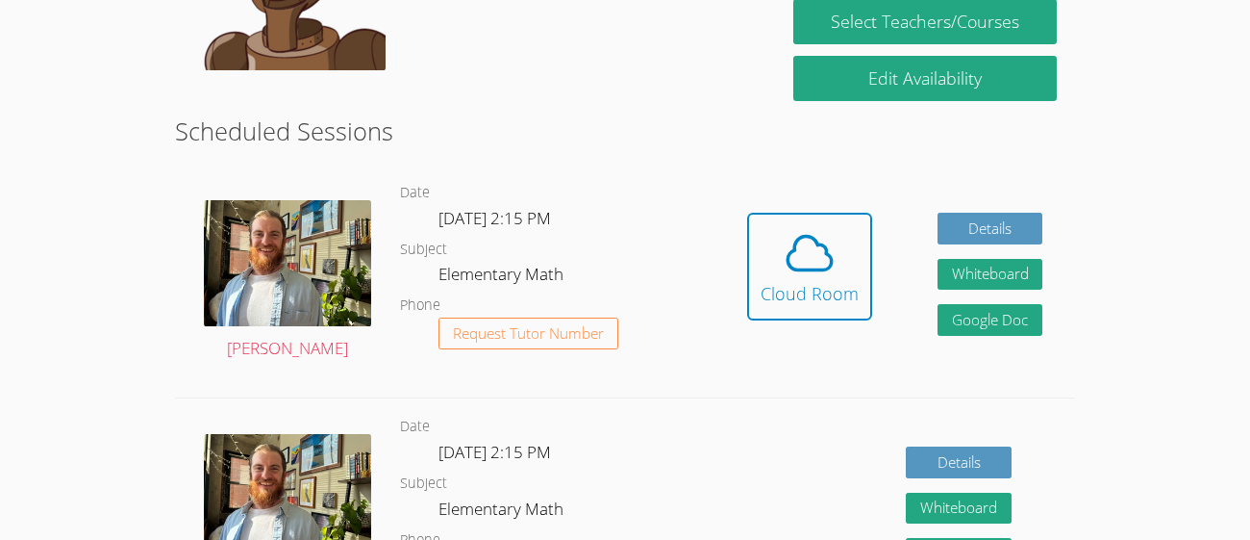
click at [813, 269] on icon at bounding box center [811, 254] width 44 height 34
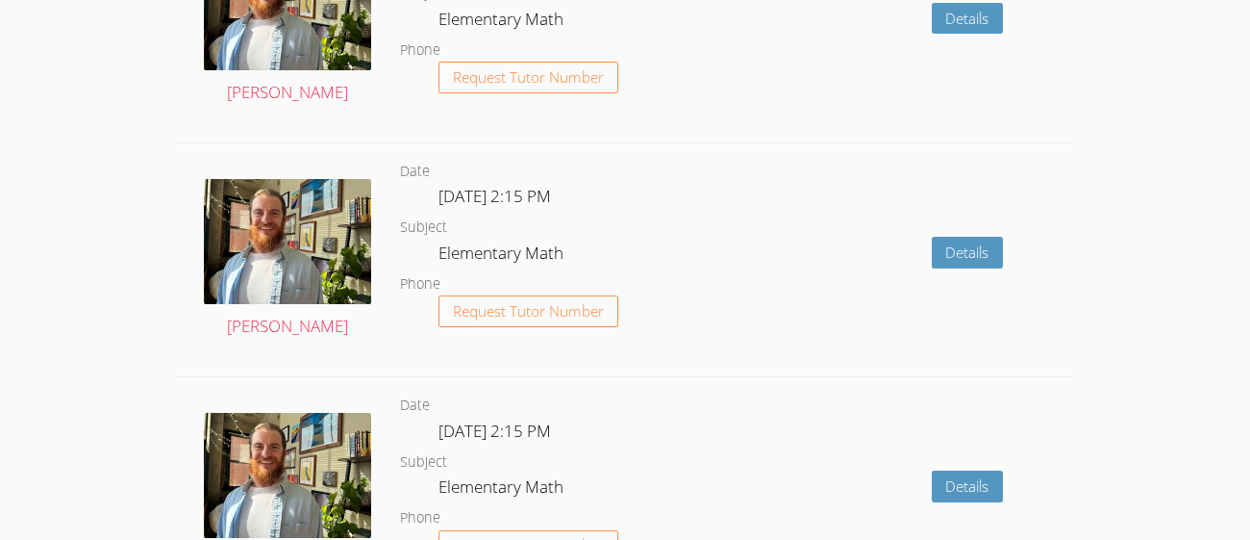
scroll to position [2027, 0]
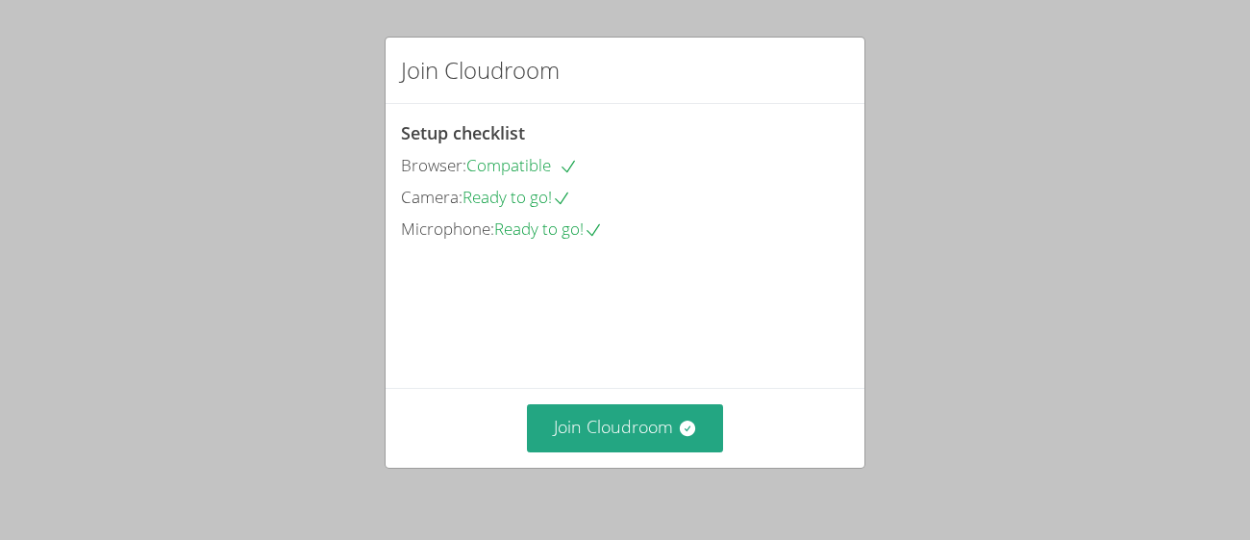
click at [607, 467] on div "Join Cloudroom Setup checklist Browser: Compatible Camera: Ready to go! Microph…" at bounding box center [625, 253] width 481 height 432
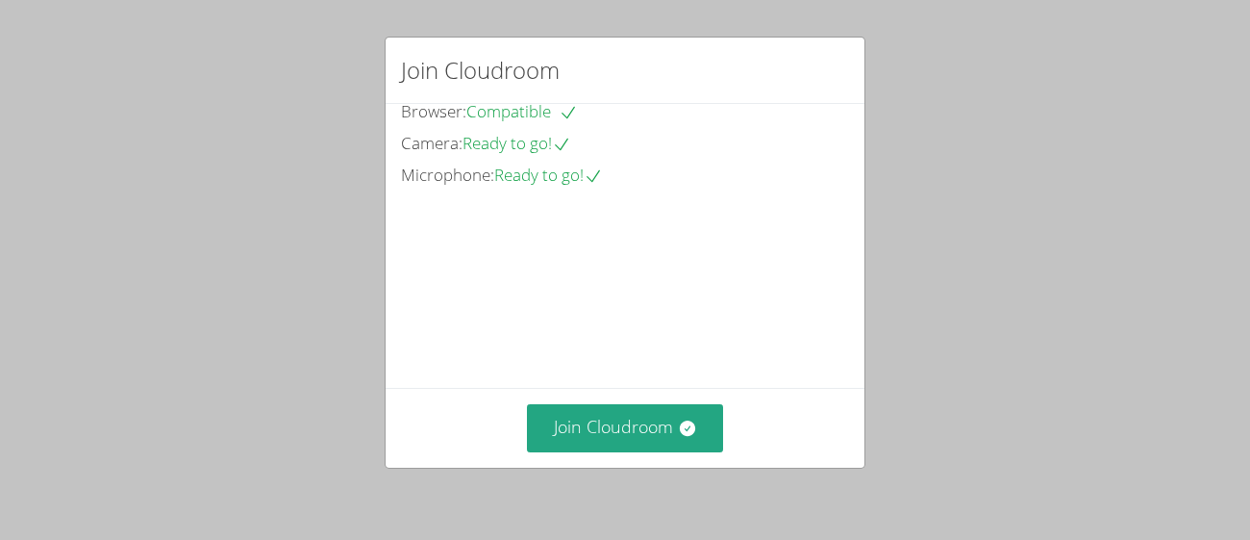
scroll to position [159, 0]
click at [663, 436] on button "Join Cloudroom" at bounding box center [625, 427] width 197 height 47
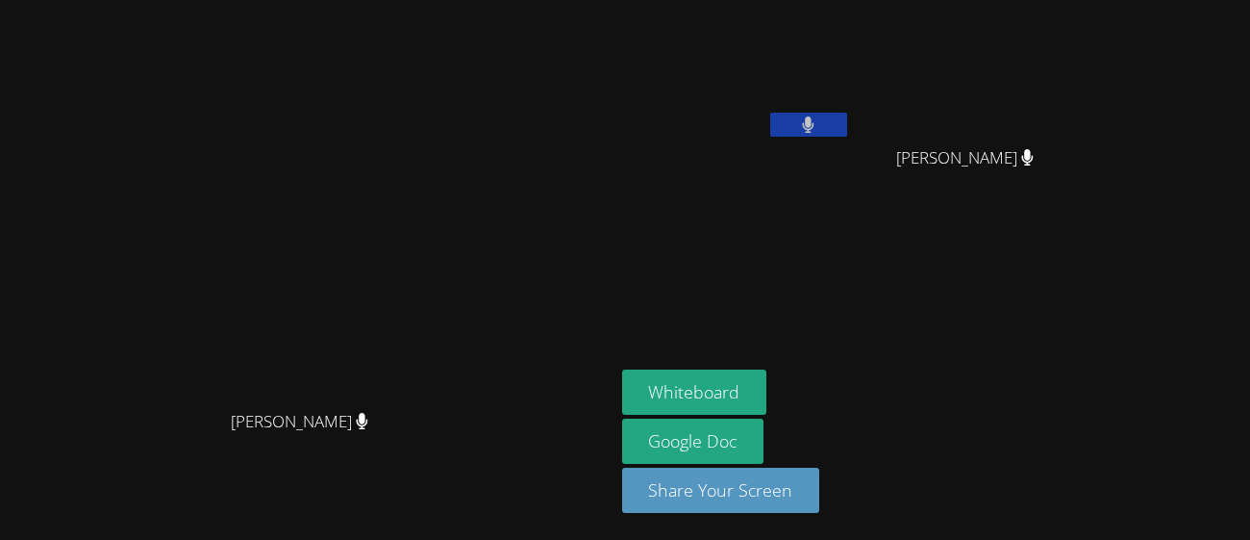
click at [847, 132] on button at bounding box center [808, 125] width 77 height 24
click at [768, 378] on button "Whiteboard" at bounding box center [694, 391] width 145 height 45
